Goal: Transaction & Acquisition: Purchase product/service

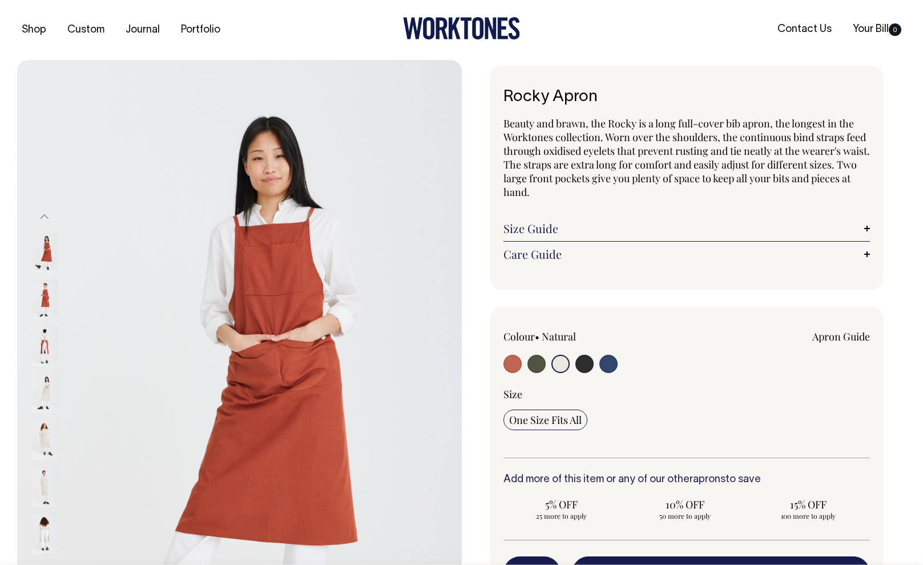
click at [563, 364] on input "radio" at bounding box center [560, 363] width 18 height 18
click at [563, 362] on input "radio" at bounding box center [560, 363] width 18 height 18
click at [46, 394] on img at bounding box center [45, 393] width 26 height 40
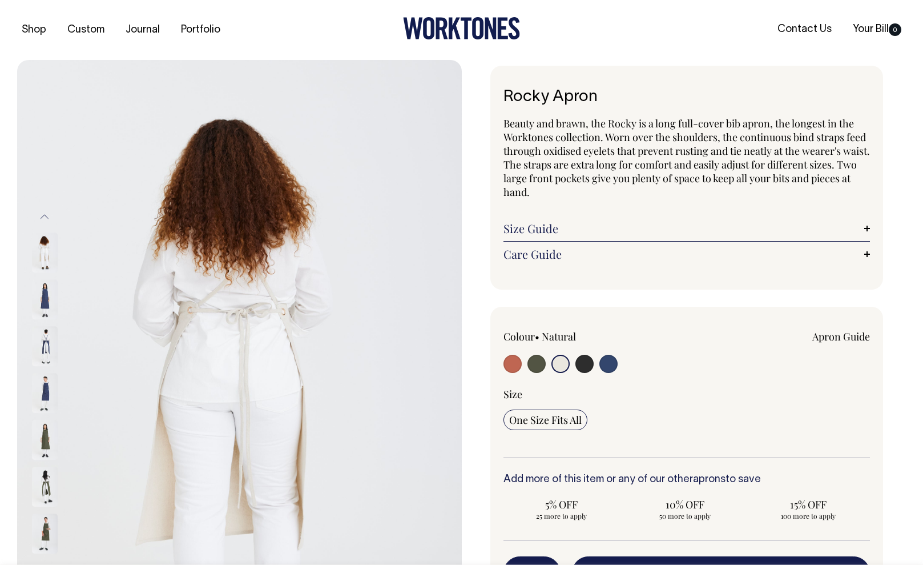
click at [50, 257] on img at bounding box center [45, 253] width 26 height 40
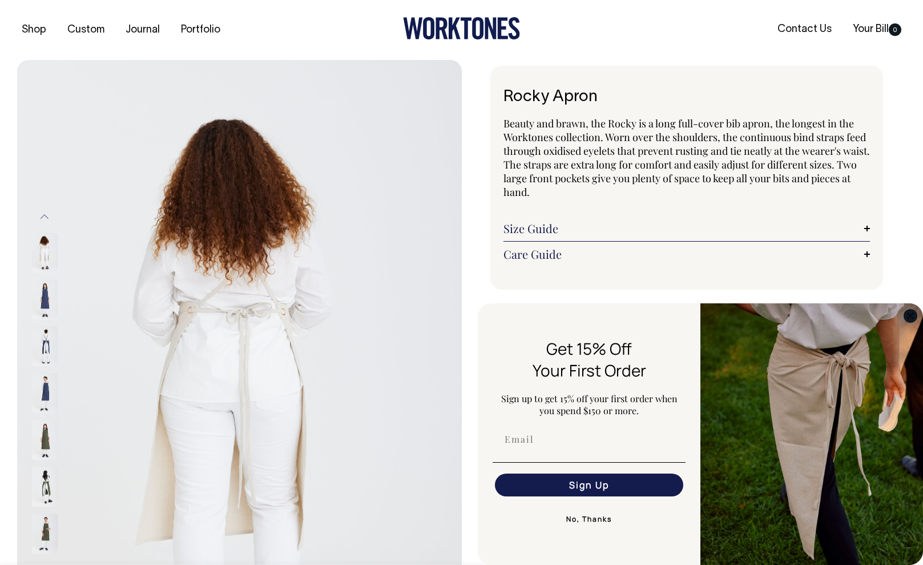
click at [915, 316] on circle "Close dialog" at bounding box center [910, 315] width 13 height 13
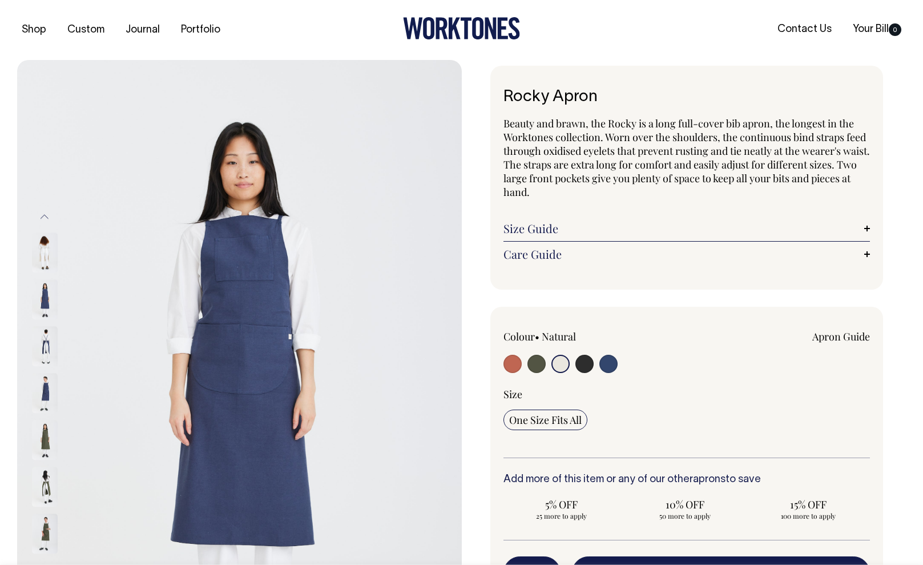
drag, startPoint x: 442, startPoint y: 303, endPoint x: 464, endPoint y: 316, distance: 25.8
click at [442, 302] on img at bounding box center [239, 393] width 445 height 666
click at [553, 364] on input "radio" at bounding box center [560, 363] width 18 height 18
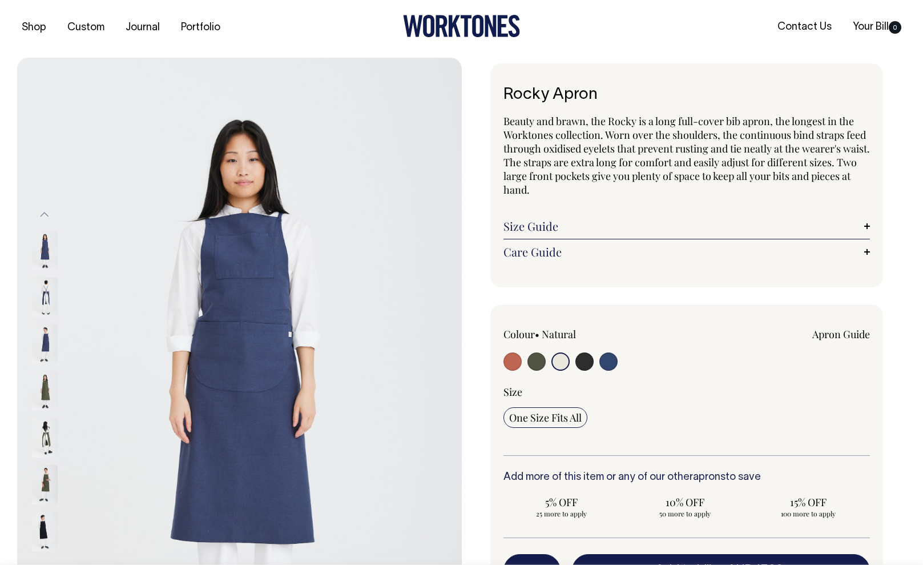
click at [559, 365] on input "radio" at bounding box center [560, 361] width 18 height 18
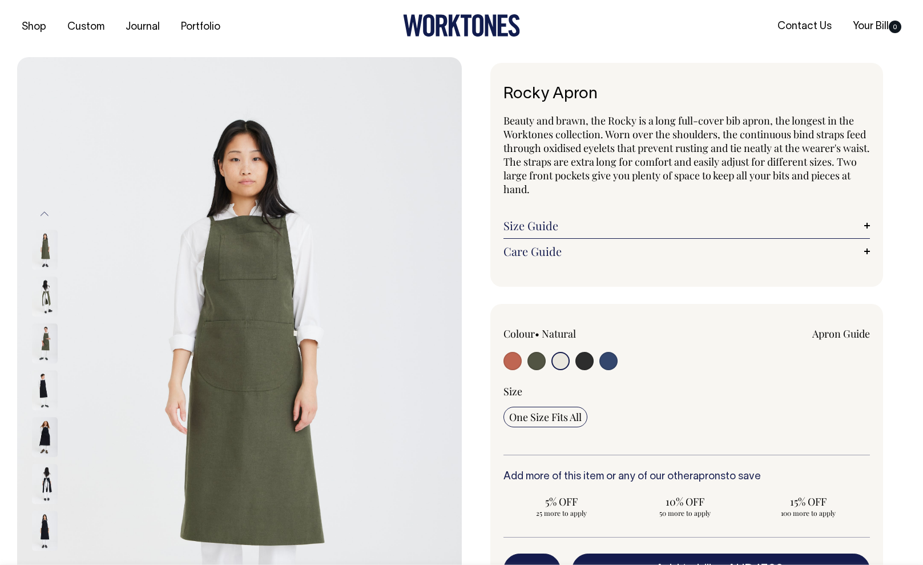
click at [556, 358] on input "radio" at bounding box center [560, 361] width 18 height 18
click at [567, 361] on input "radio" at bounding box center [560, 361] width 18 height 18
click at [730, 317] on div "Colour • Natural" at bounding box center [686, 503] width 393 height 398
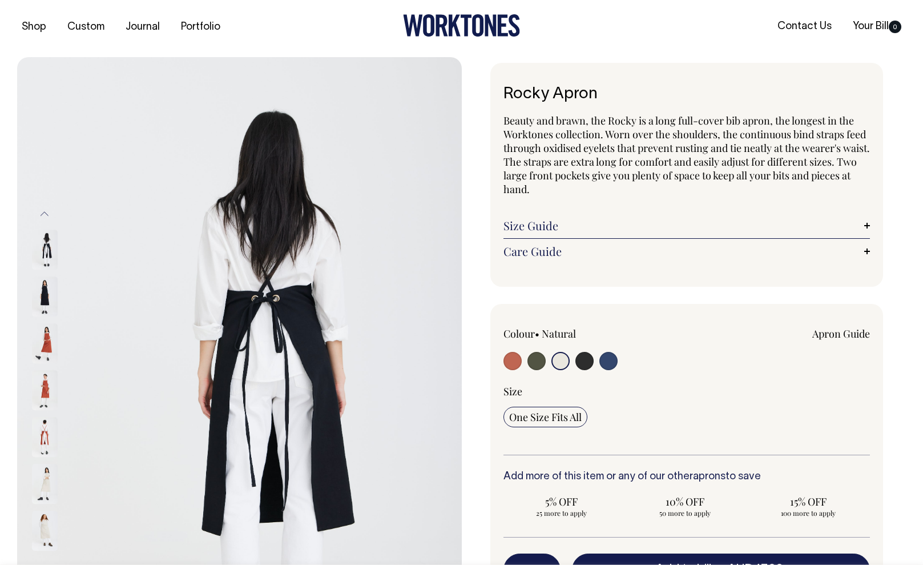
drag, startPoint x: 48, startPoint y: 525, endPoint x: 29, endPoint y: 492, distance: 37.9
click at [48, 525] on img at bounding box center [45, 531] width 26 height 40
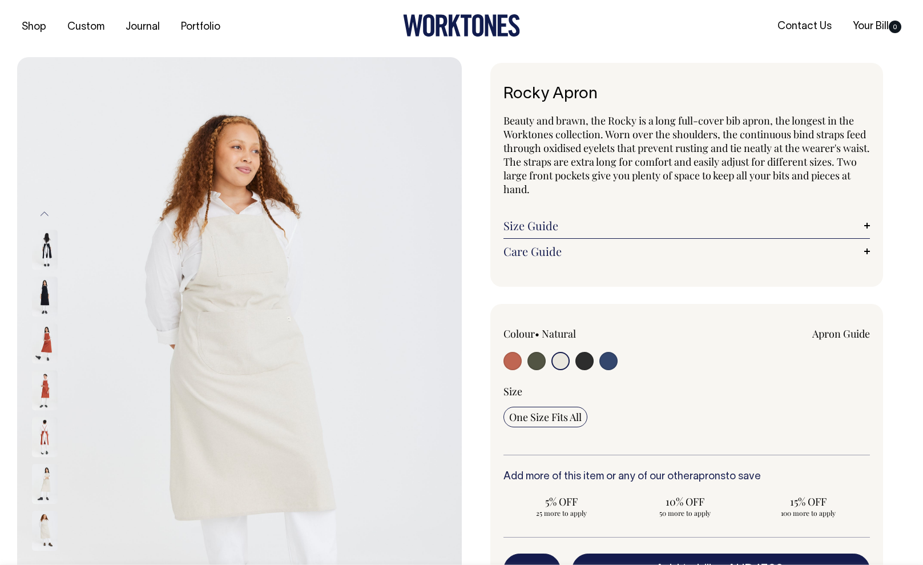
click at [33, 486] on img at bounding box center [45, 484] width 26 height 40
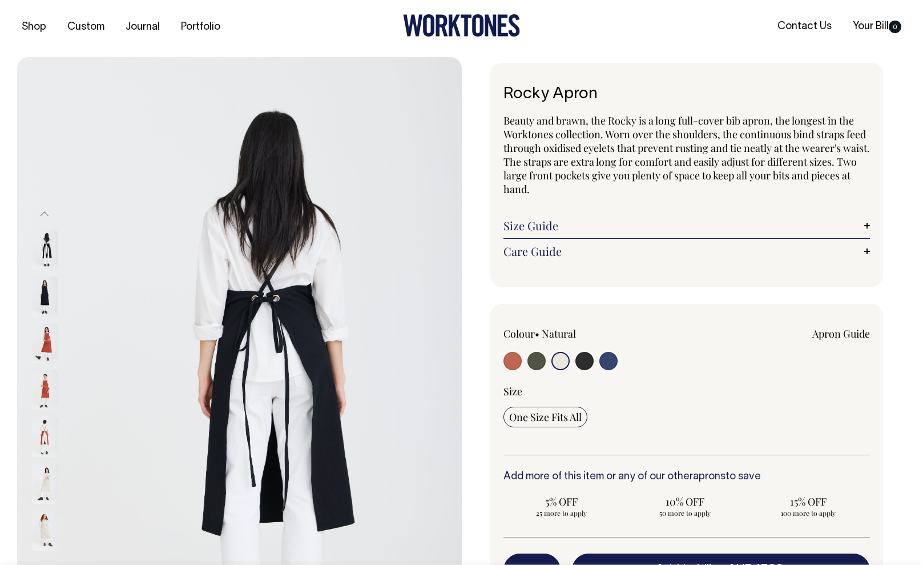
drag, startPoint x: 43, startPoint y: 489, endPoint x: 94, endPoint y: 470, distance: 54.0
click at [43, 489] on img at bounding box center [45, 484] width 26 height 40
click at [47, 486] on img at bounding box center [45, 484] width 26 height 40
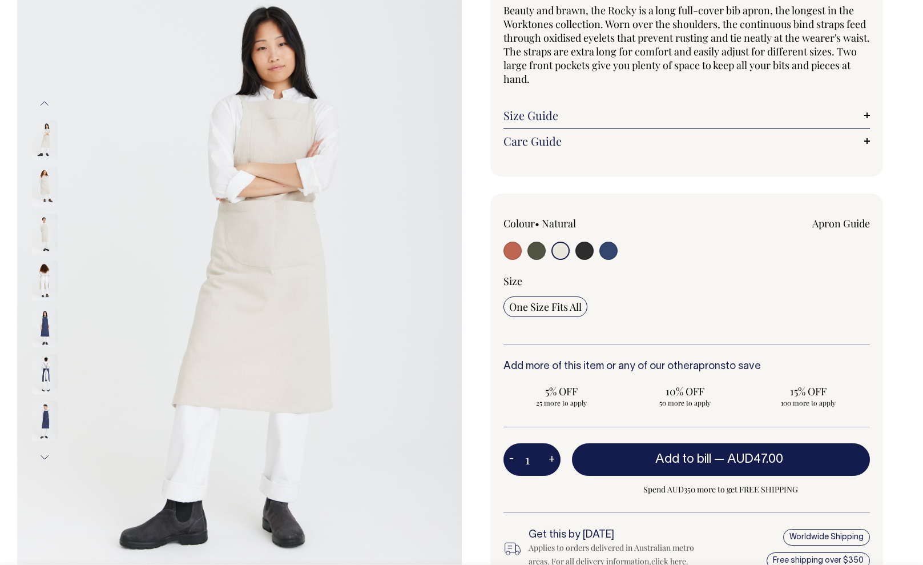
scroll to position [113, 0]
